Goal: Complete application form: Complete application form

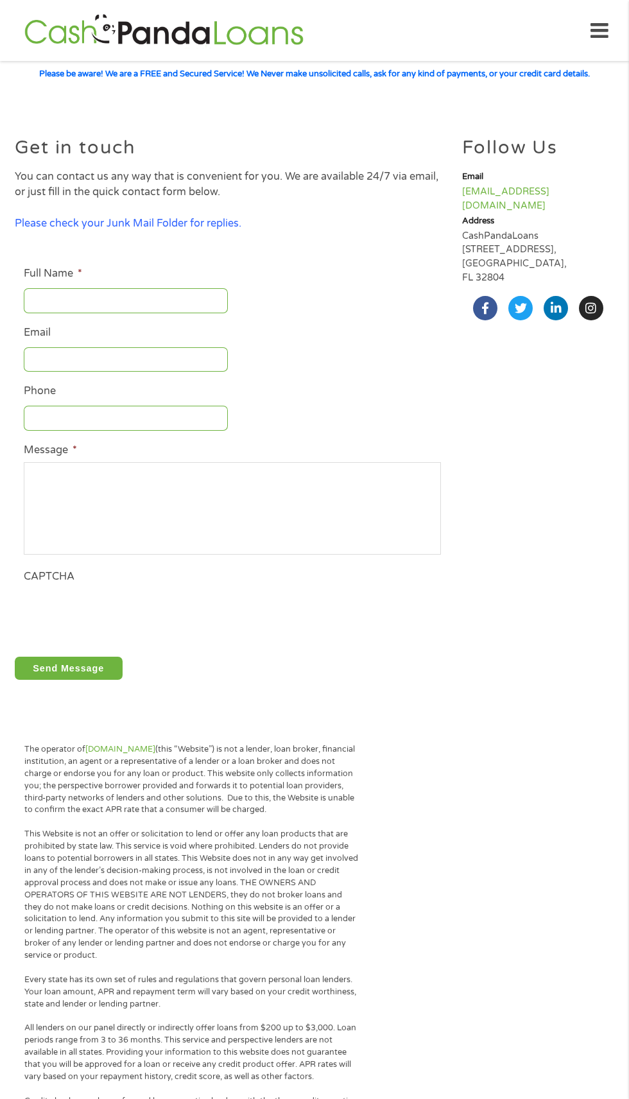
click at [114, 300] on input "Full Name *" at bounding box center [126, 300] width 204 height 24
click at [110, 301] on input "Full Name *" at bounding box center [126, 300] width 204 height 24
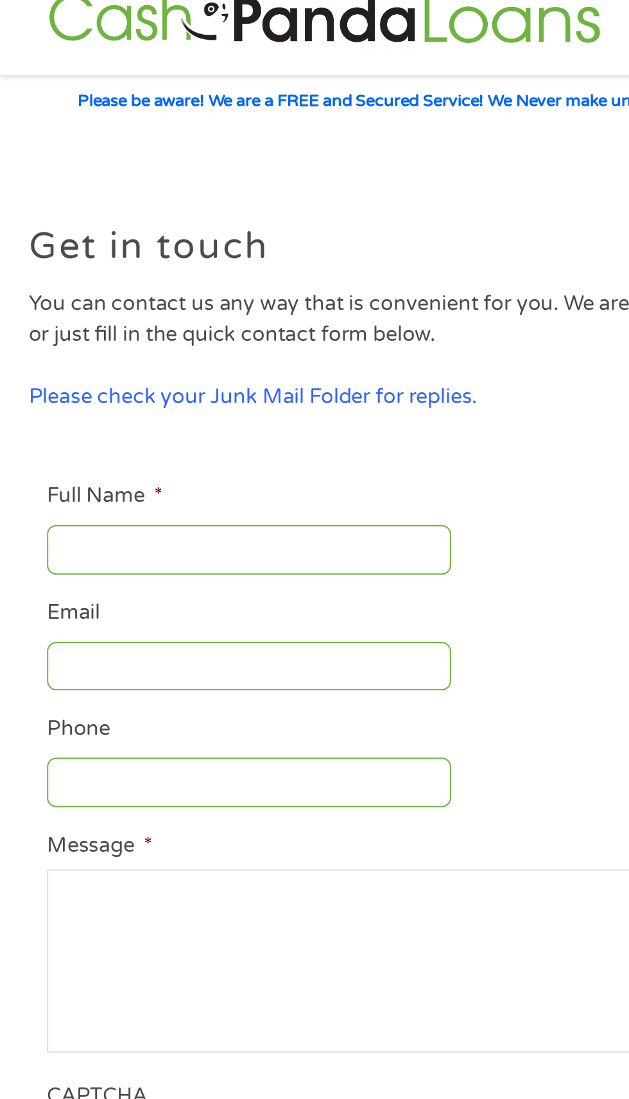
click at [56, 295] on input "Full Name *" at bounding box center [126, 300] width 204 height 24
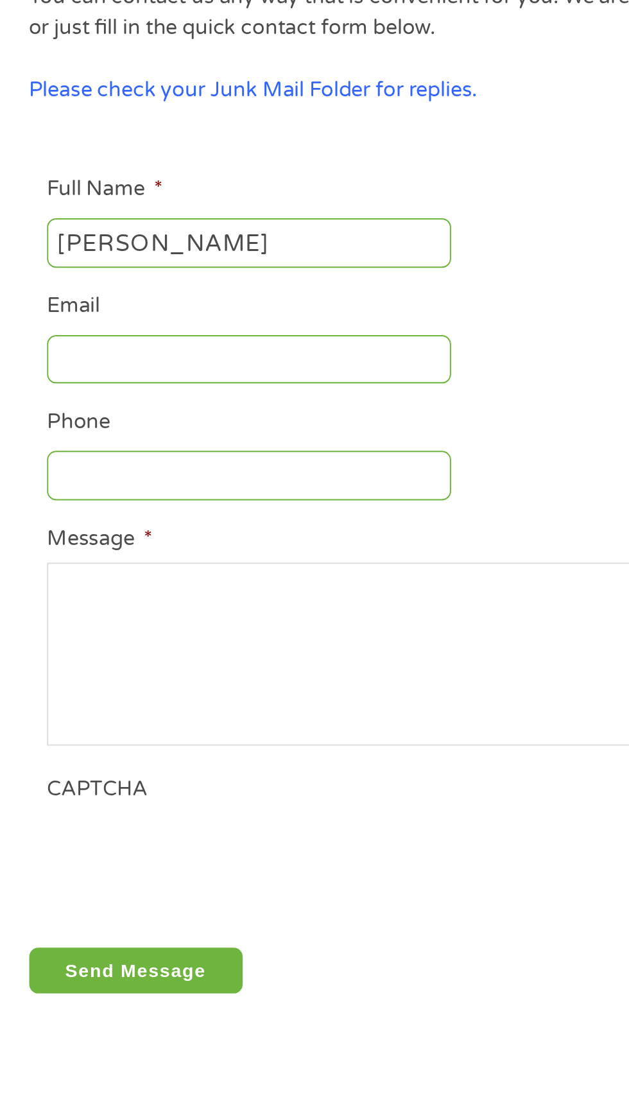
type input "[PERSON_NAME]"
click at [54, 356] on input "Email" at bounding box center [126, 359] width 204 height 24
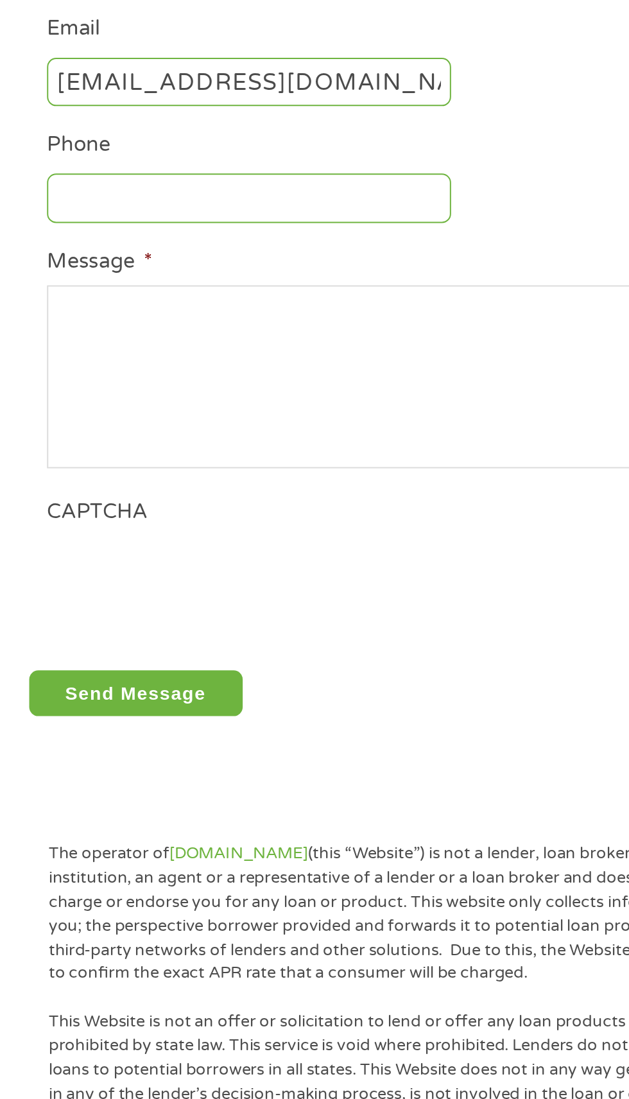
type input "[EMAIL_ADDRESS][DOMAIN_NAME]"
click at [69, 421] on input "Phone" at bounding box center [126, 418] width 204 height 24
type input "3"
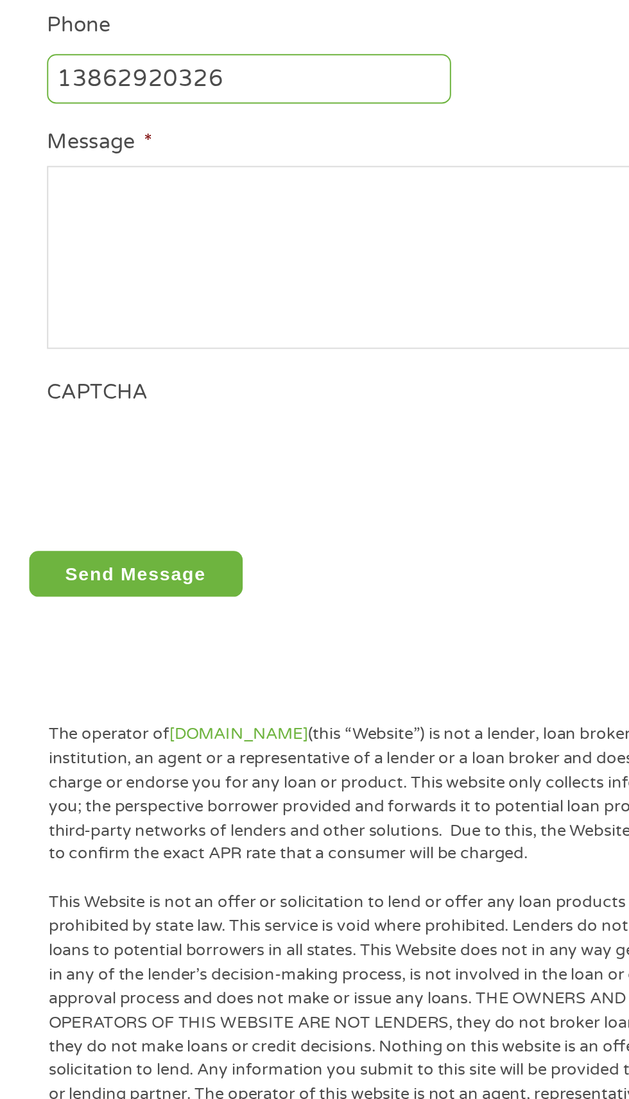
type input "13862920326"
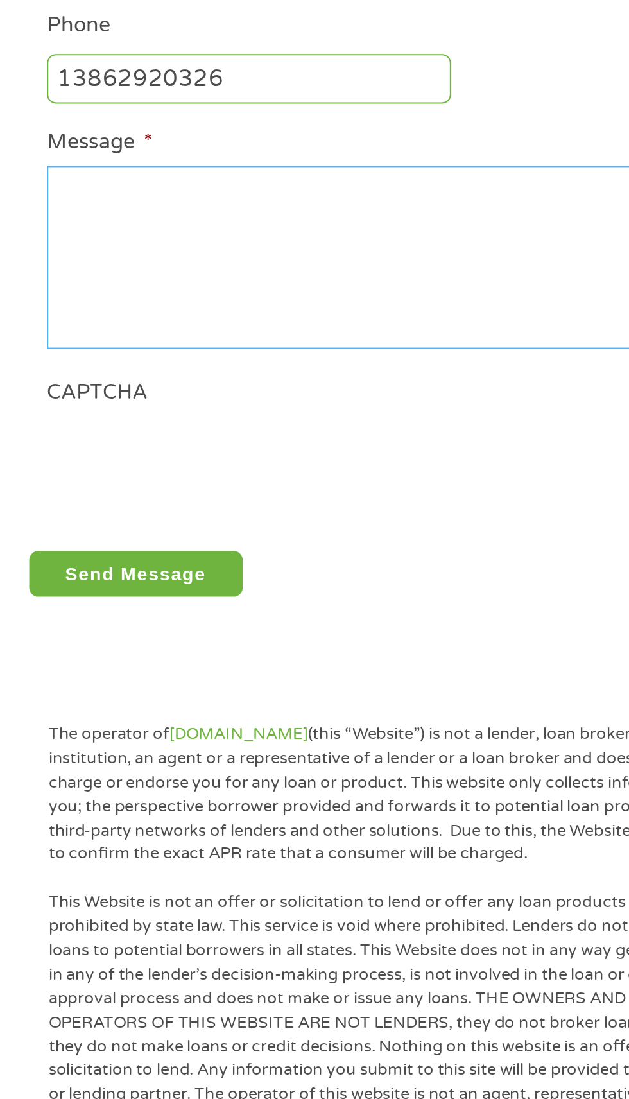
click at [56, 495] on textarea "Message *" at bounding box center [232, 508] width 417 height 92
click at [55, 503] on textarea "Message *" at bounding box center [232, 508] width 417 height 92
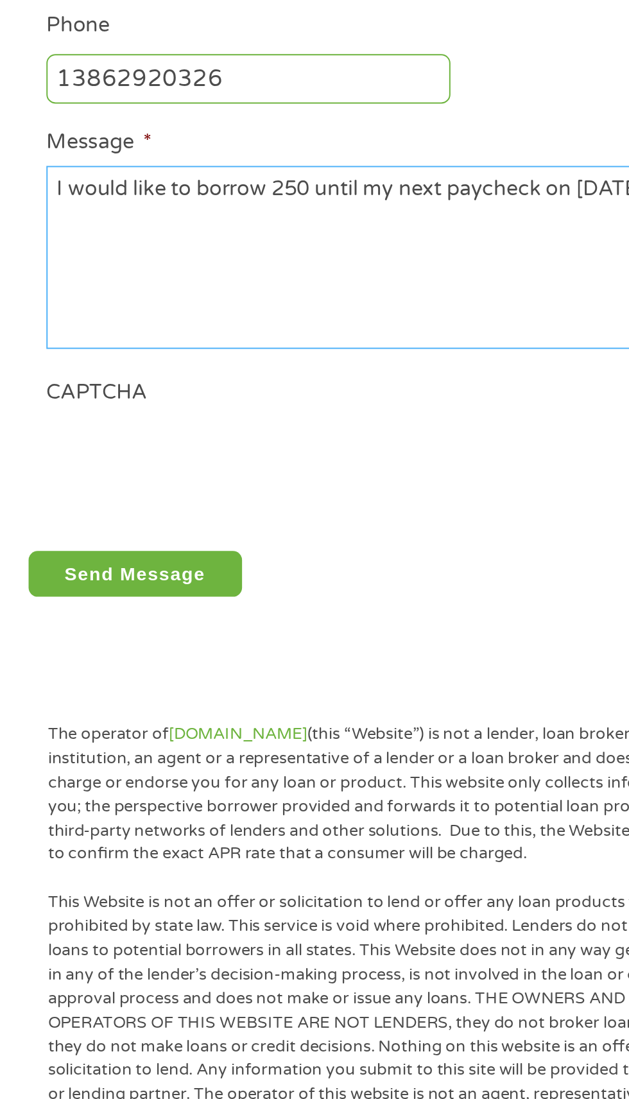
type textarea "I would like to borrow 250 until my next paycheck on [DATE]"
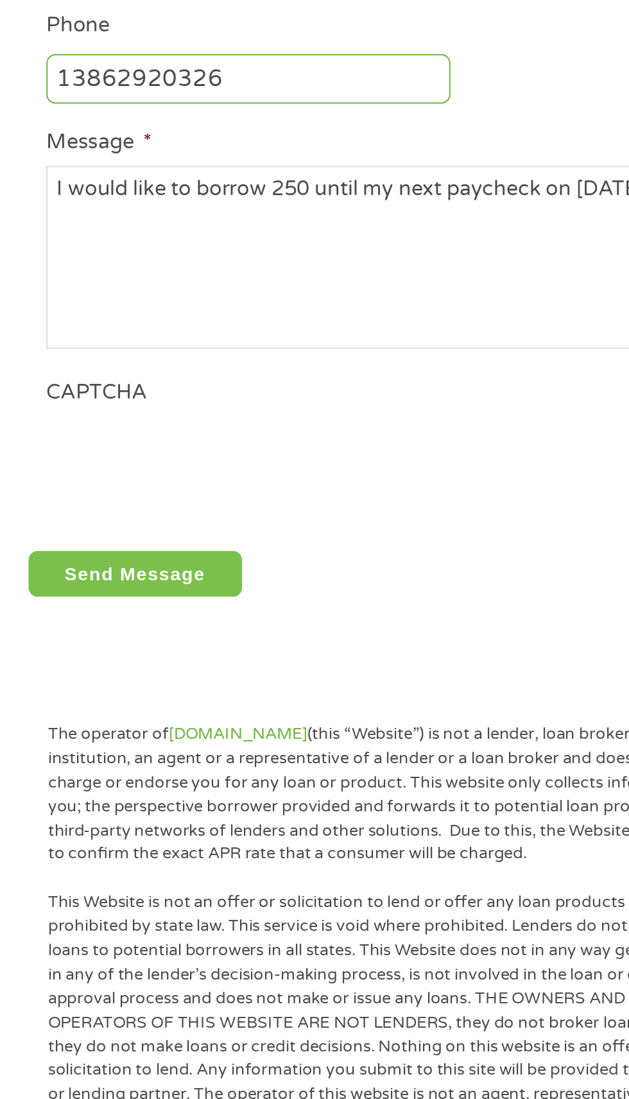
click at [74, 672] on input "Send Message" at bounding box center [69, 668] width 108 height 23
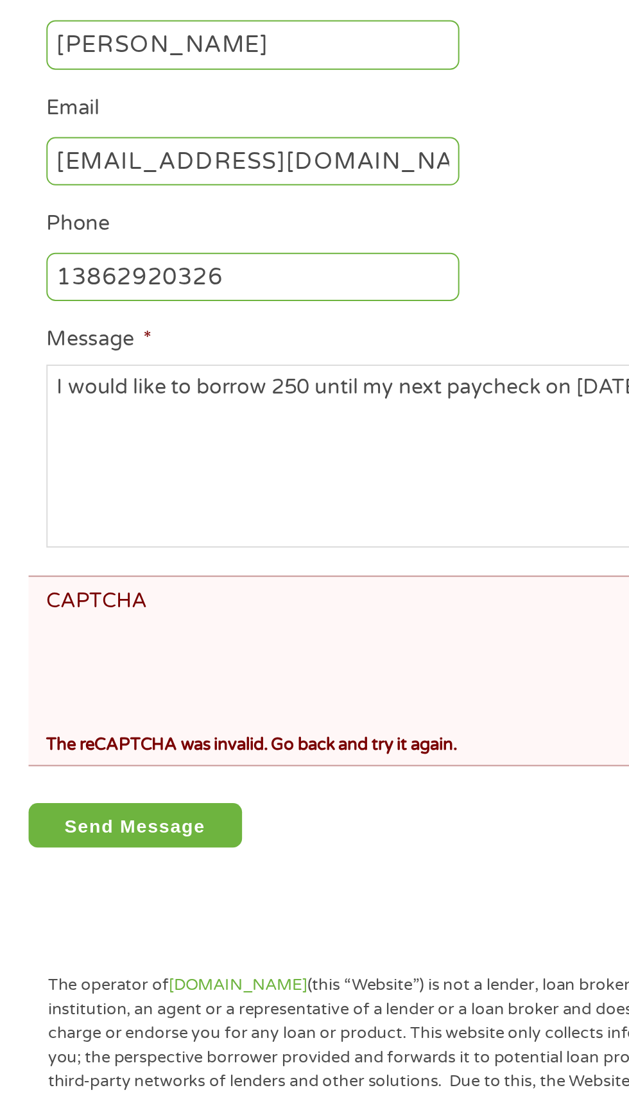
scroll to position [187, 0]
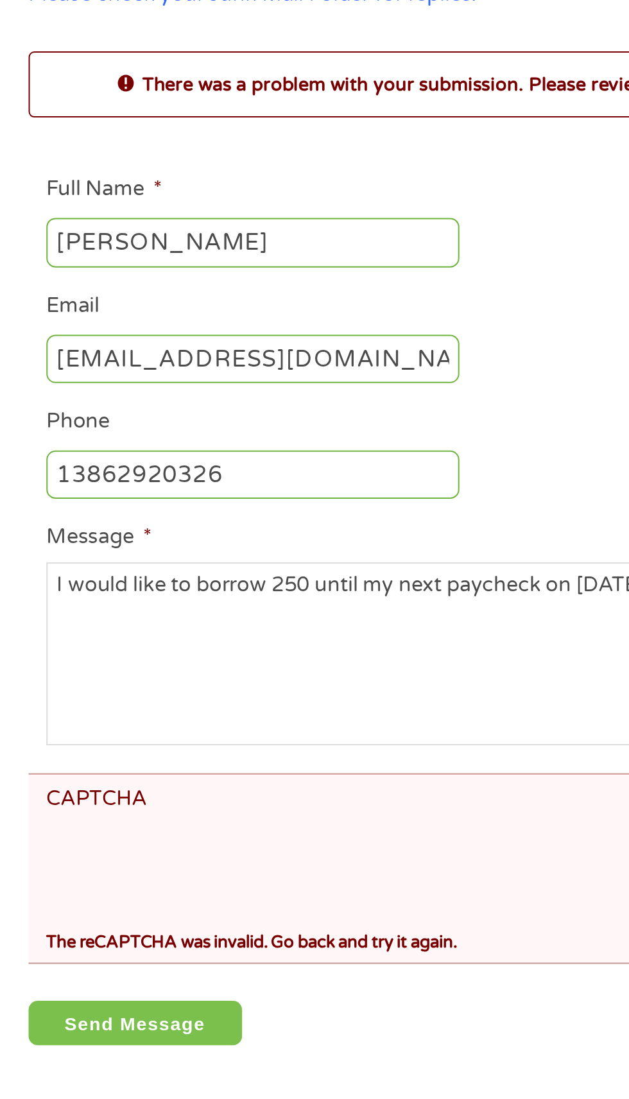
click at [75, 554] on input "Send Message" at bounding box center [69, 555] width 108 height 23
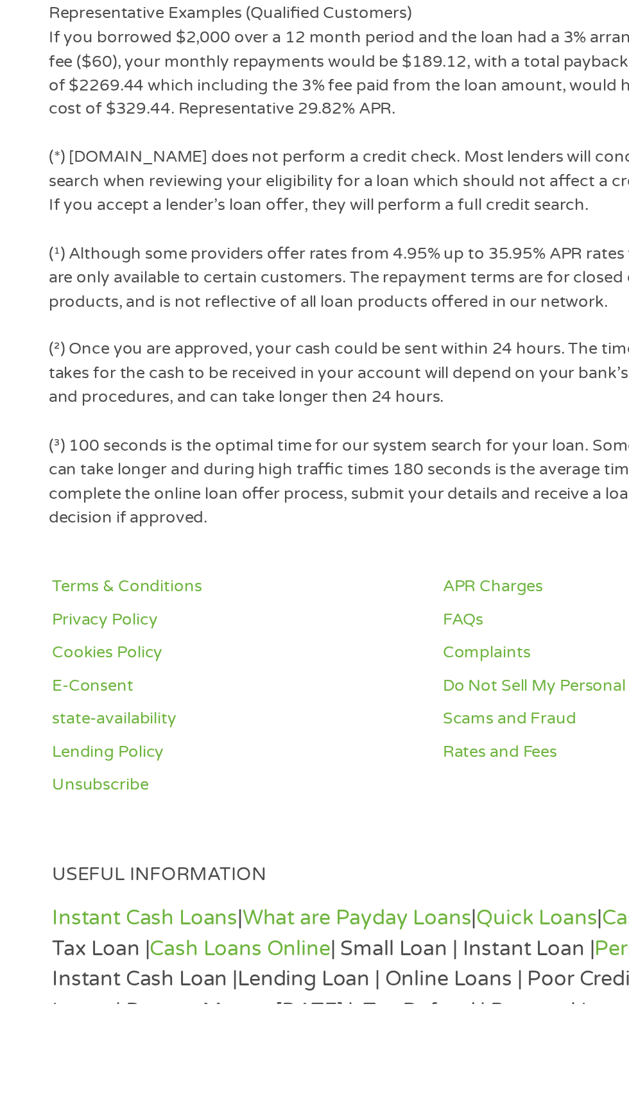
scroll to position [481, 0]
